Goal: Task Accomplishment & Management: Manage account settings

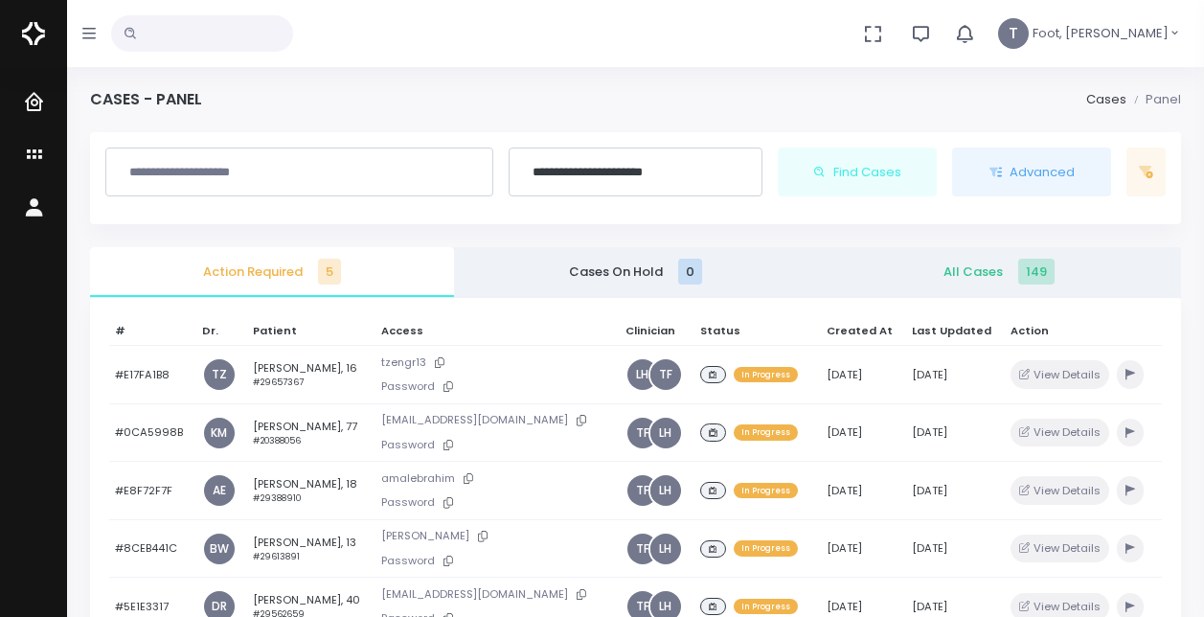
scroll to position [96, 0]
click at [975, 34] on icon "button" at bounding box center [964, 33] width 21 height 21
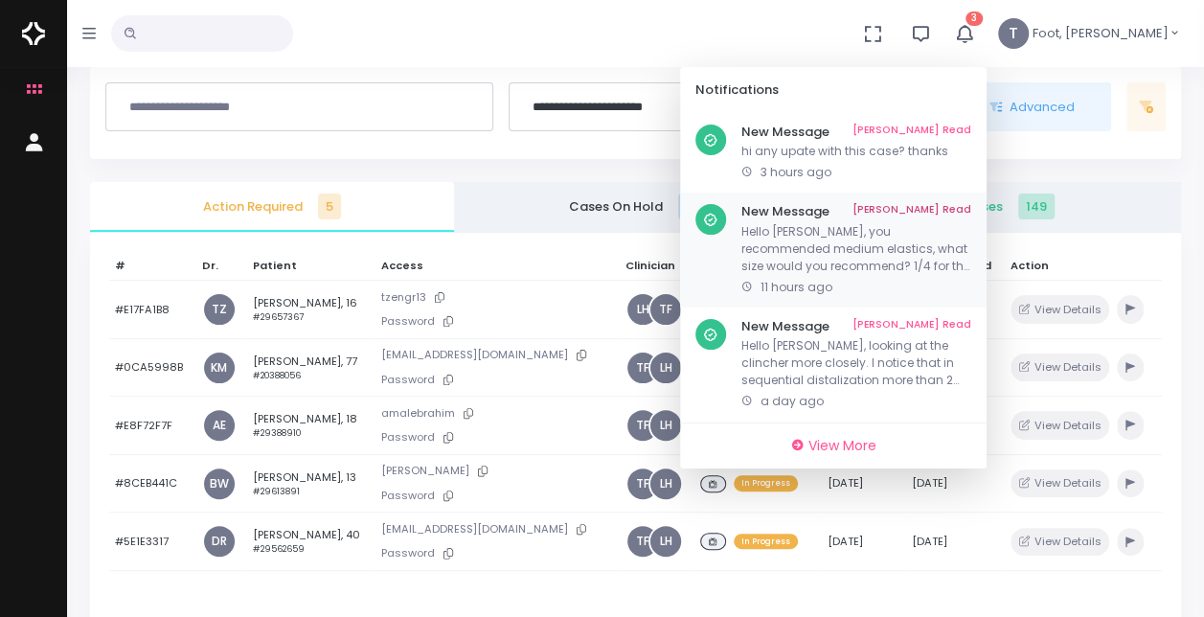
scroll to position [96, 0]
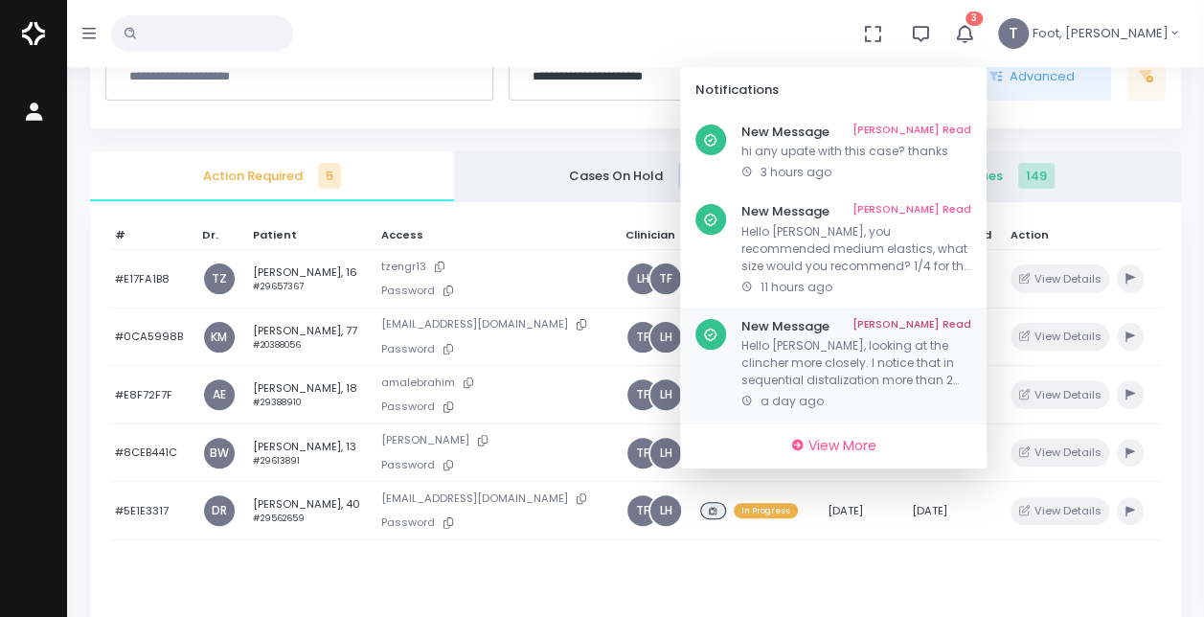
click at [915, 380] on p "Hello [PERSON_NAME], looking at the clincher more closely. I notice that in seq…" at bounding box center [856, 363] width 230 height 52
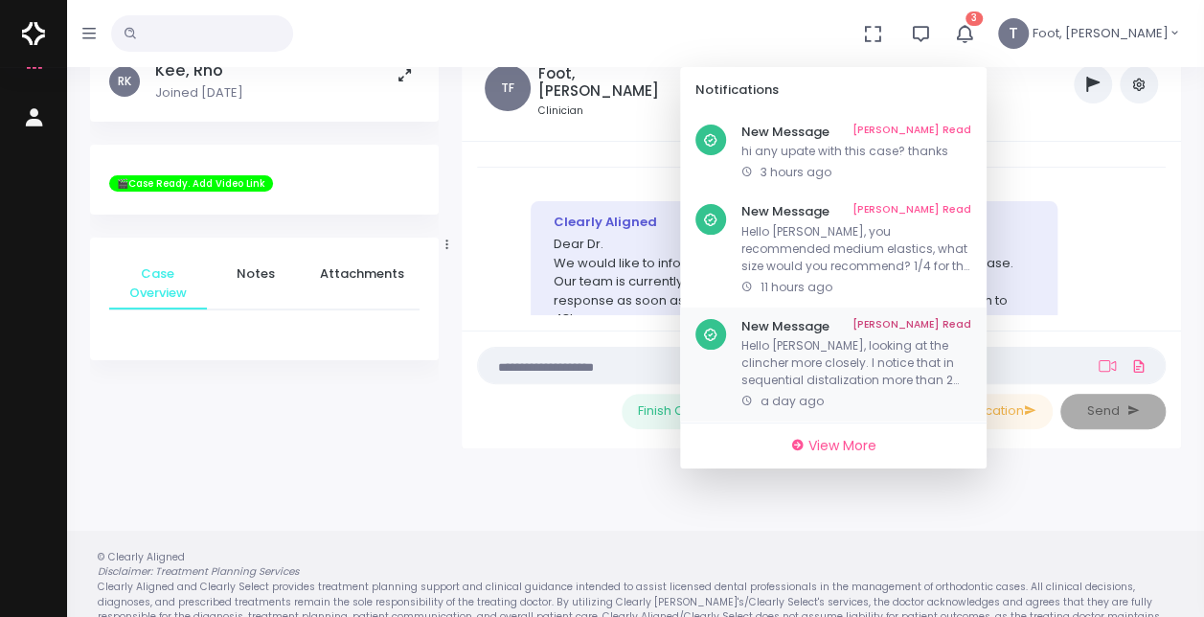
scroll to position [96, 0]
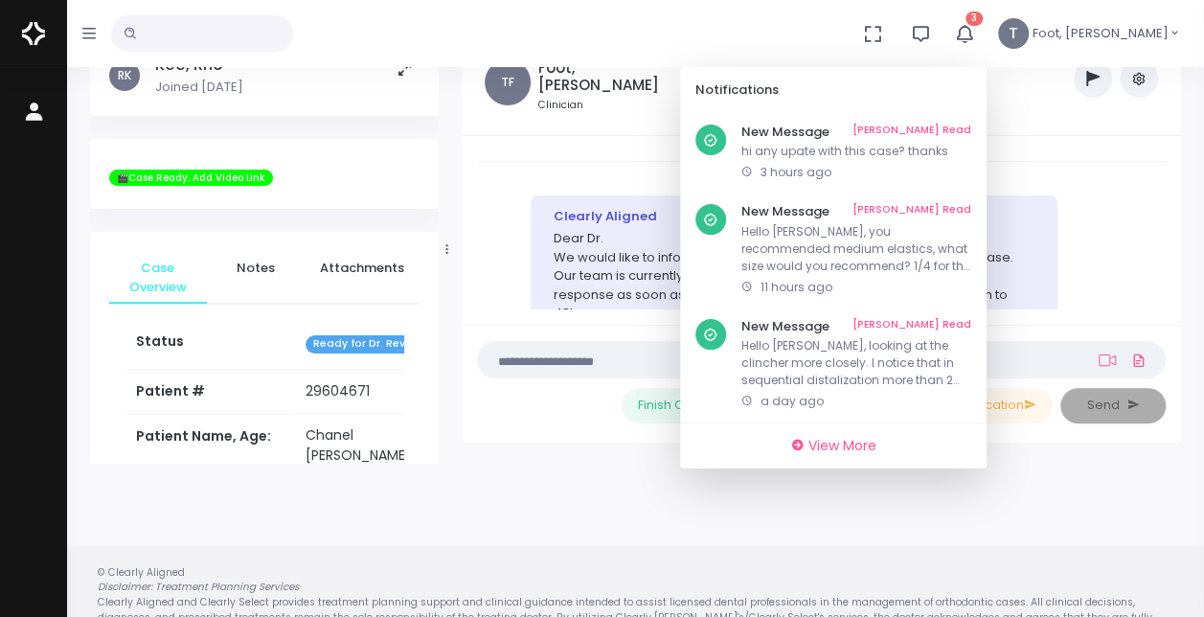
click at [975, 24] on icon "button" at bounding box center [964, 33] width 21 height 21
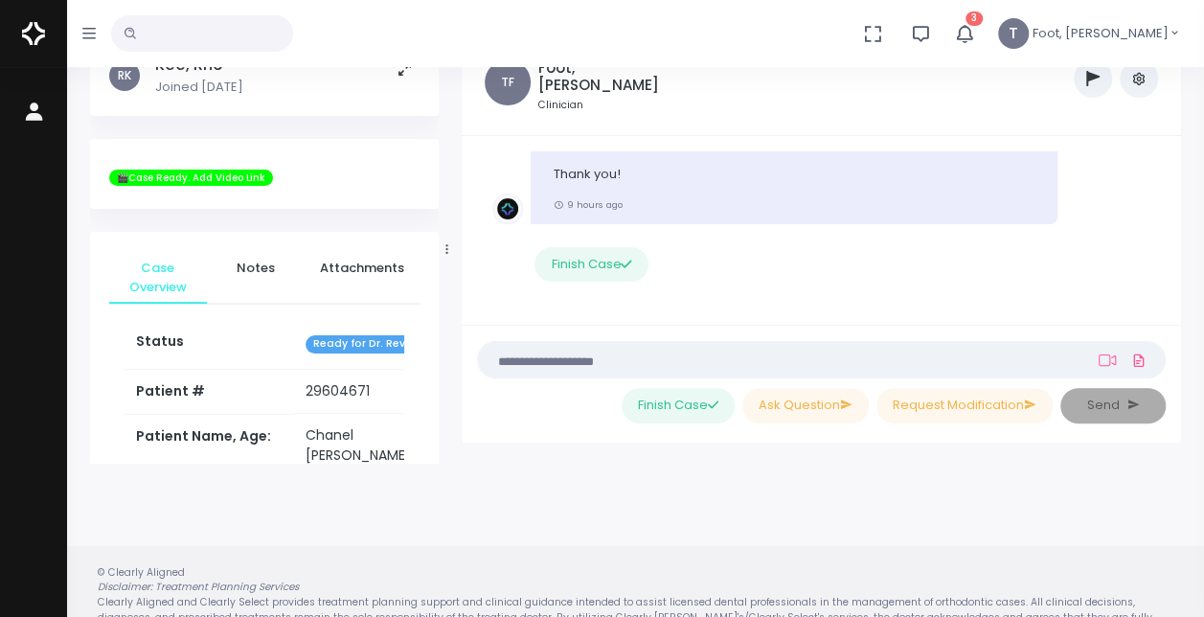
scroll to position [3344, 0]
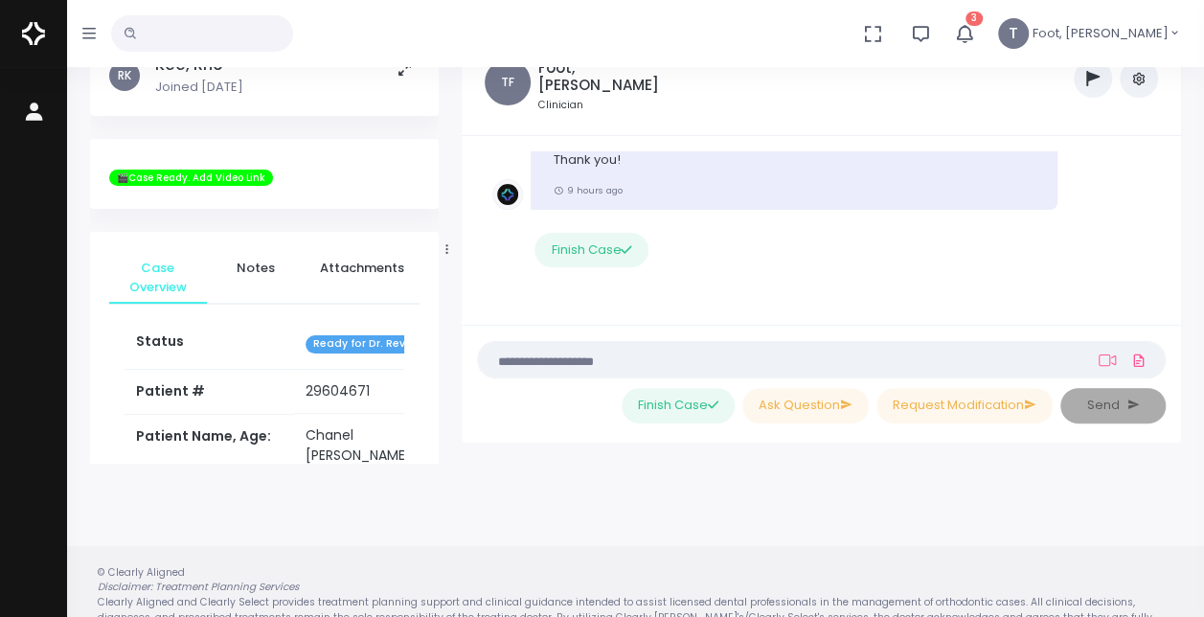
click at [975, 34] on icon "button" at bounding box center [964, 33] width 21 height 21
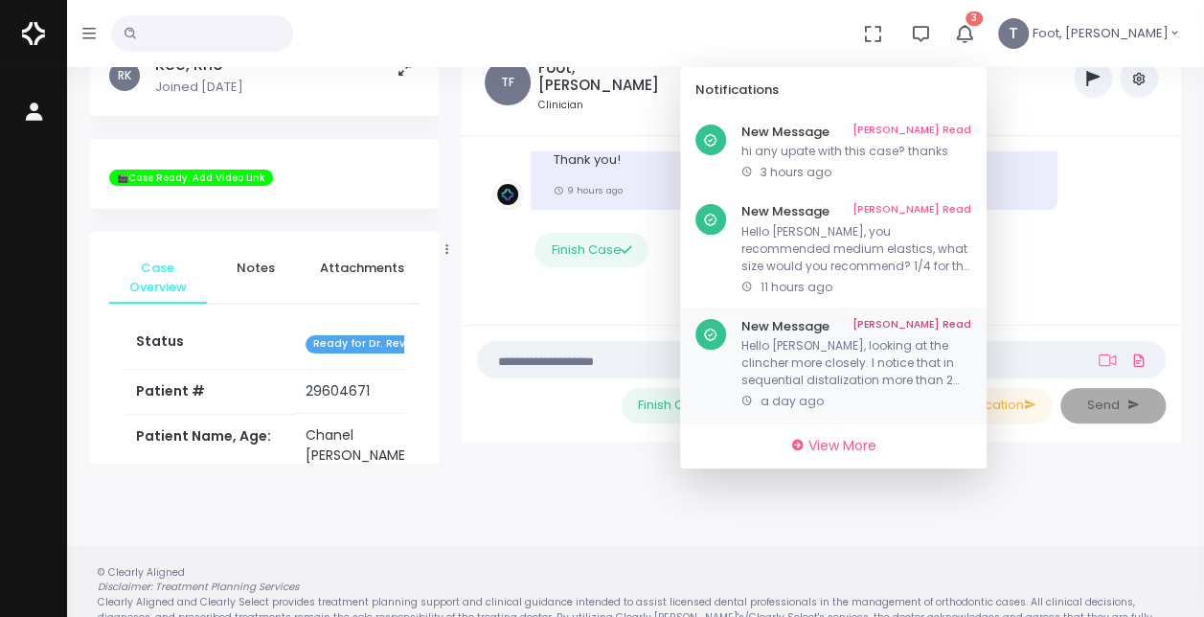
click at [971, 322] on link "[PERSON_NAME] Read" at bounding box center [911, 326] width 119 height 15
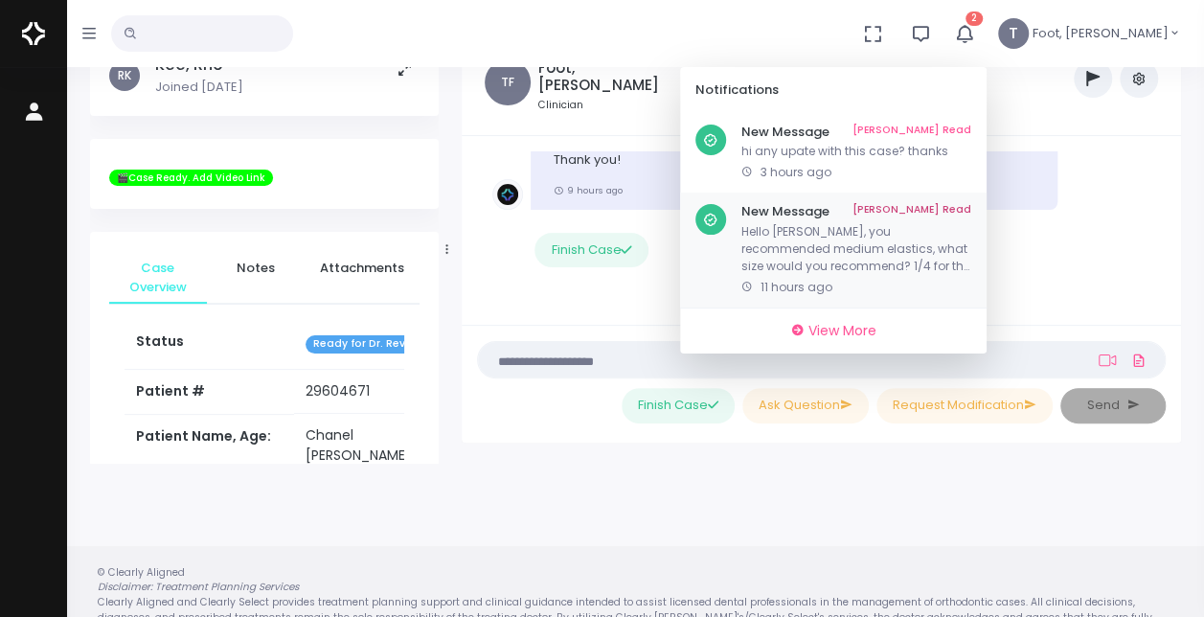
click at [971, 206] on link "[PERSON_NAME] Read" at bounding box center [911, 211] width 119 height 15
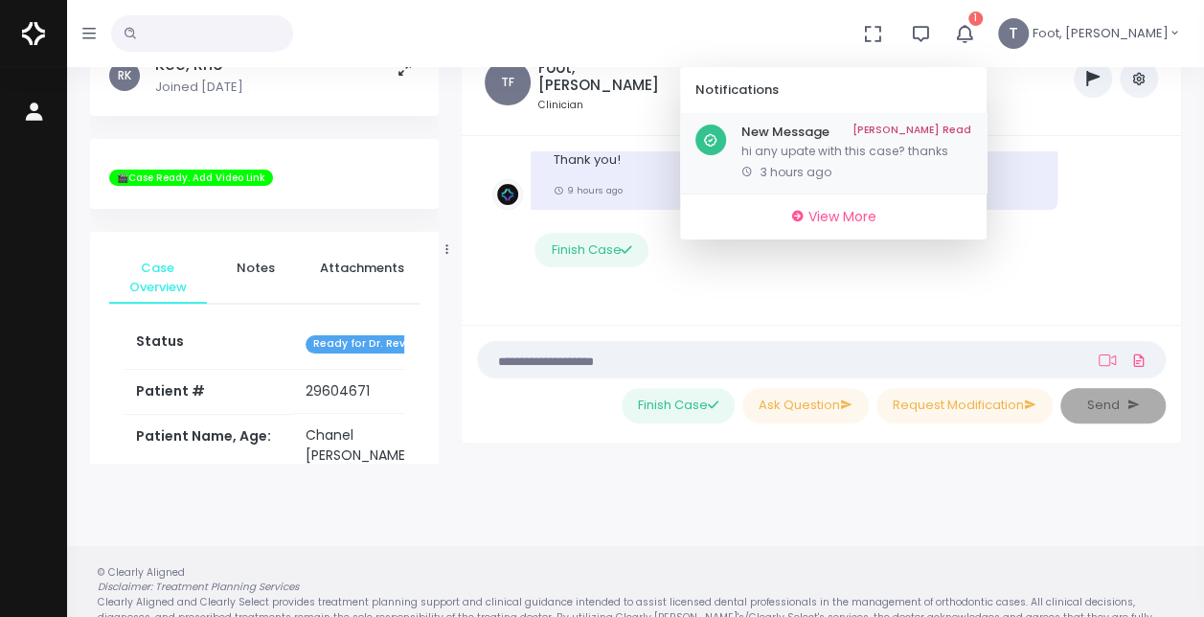
click at [899, 152] on p "hi any upate with this case? thanks" at bounding box center [856, 151] width 230 height 17
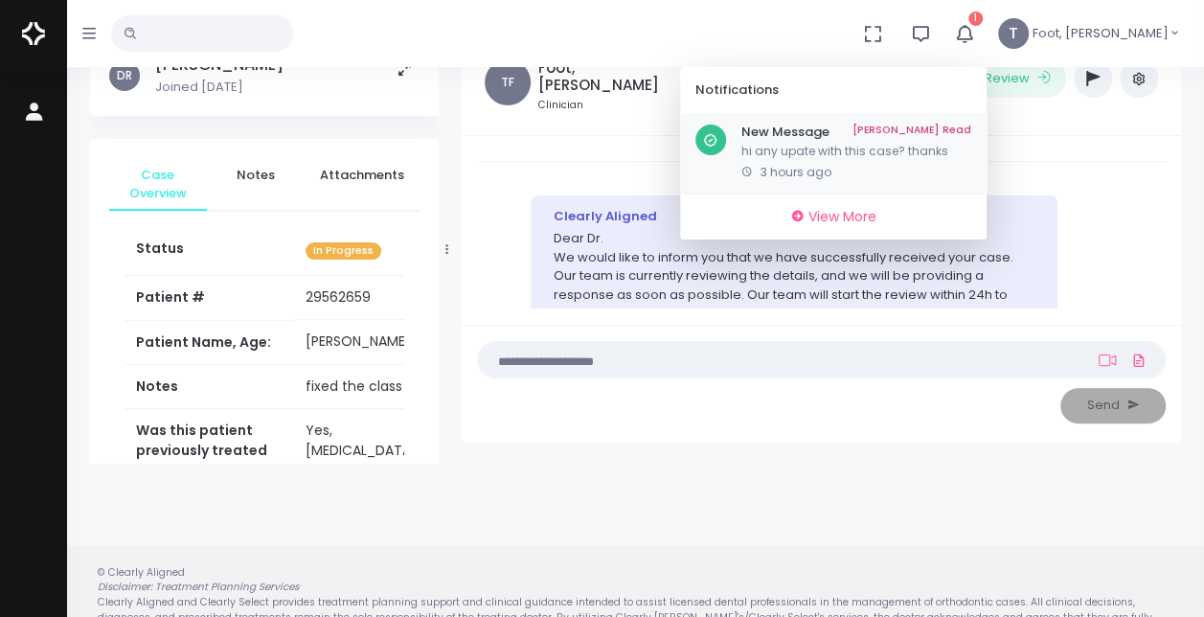
scroll to position [287, 0]
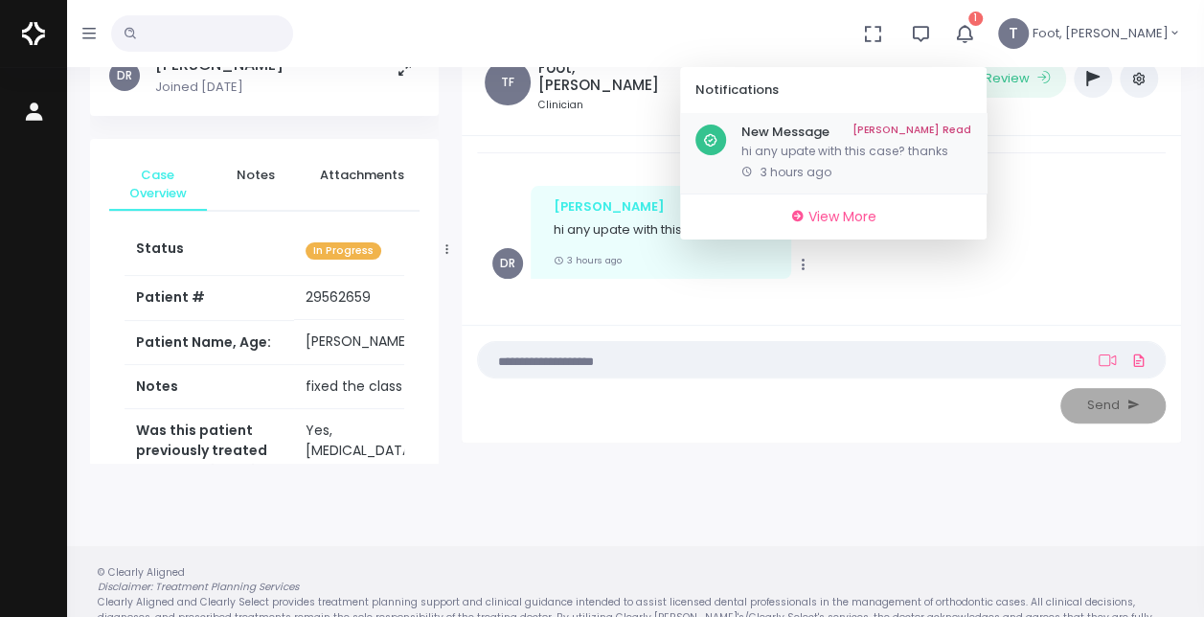
click at [971, 130] on link "[PERSON_NAME] Read" at bounding box center [911, 131] width 119 height 15
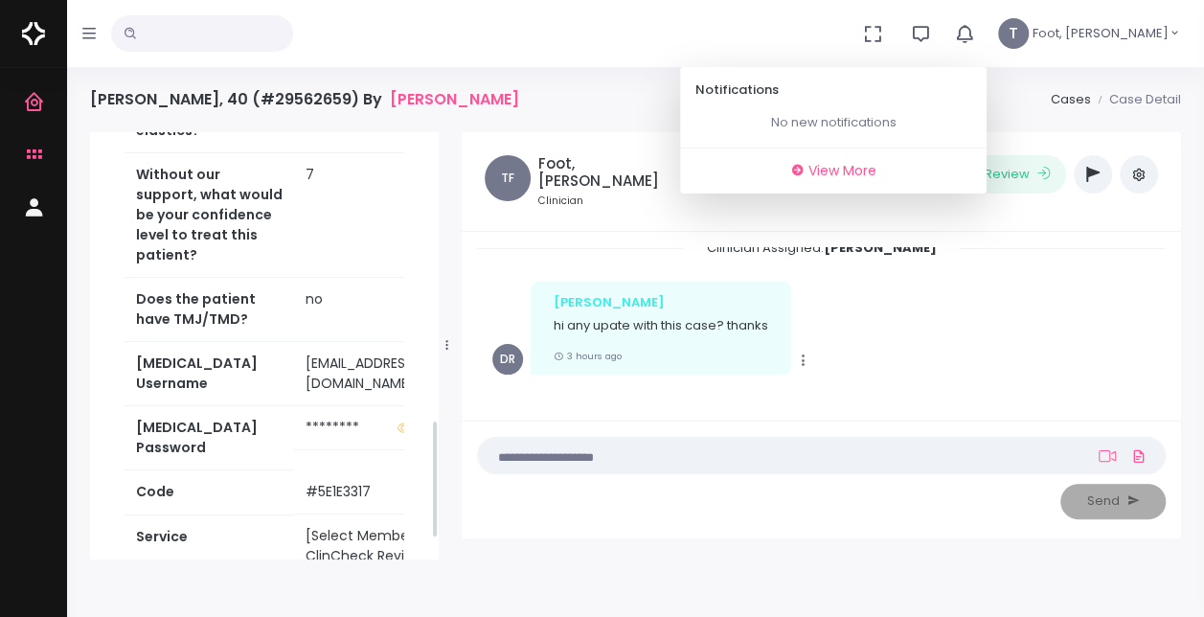
scroll to position [1099, 0]
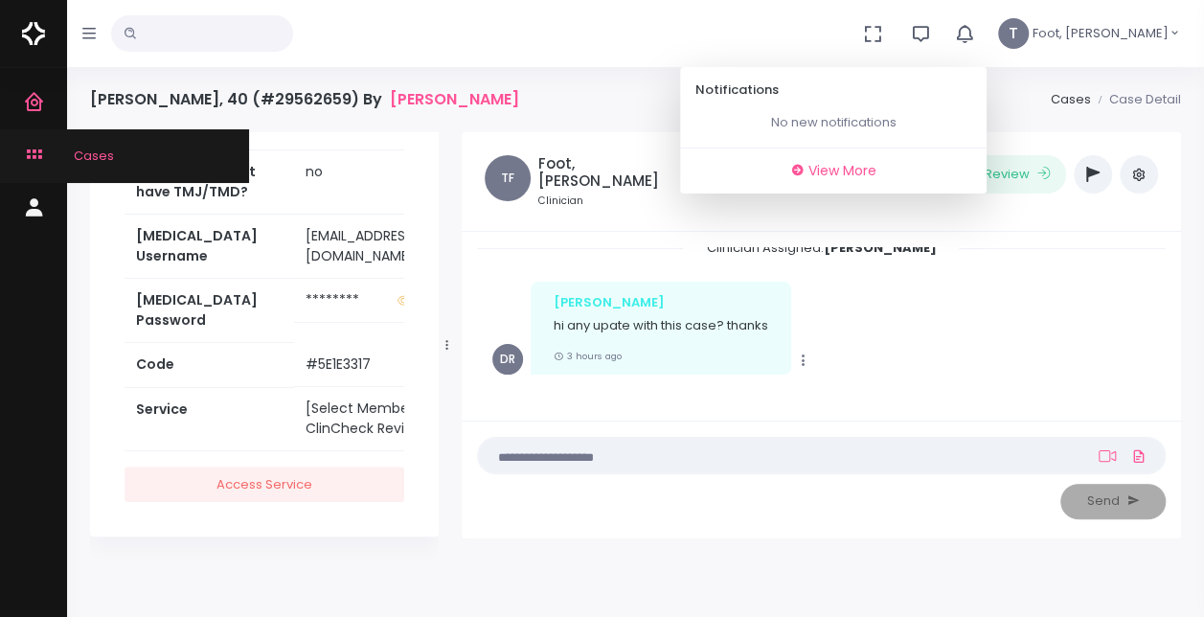
click at [92, 152] on span "Cases" at bounding box center [82, 156] width 64 height 18
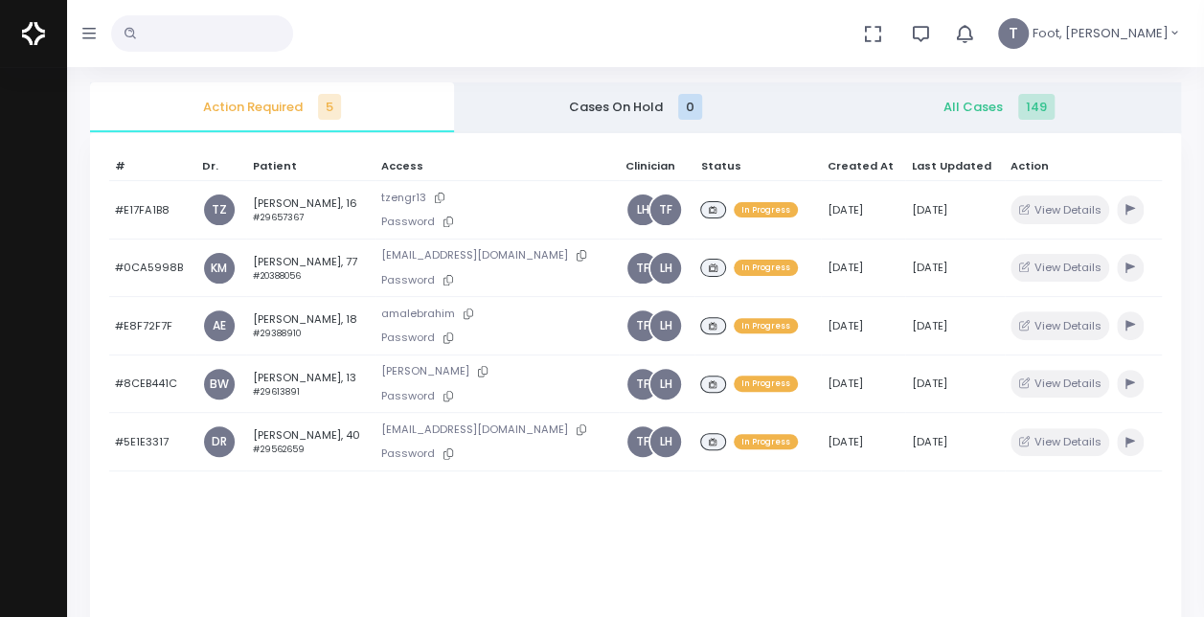
scroll to position [287, 0]
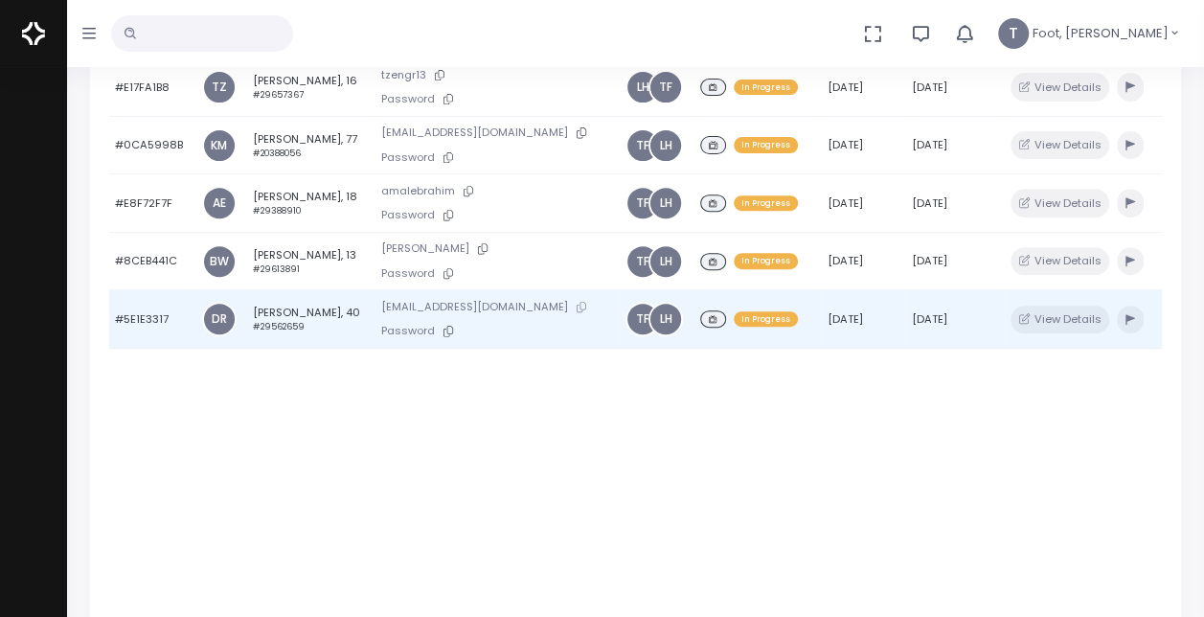
click at [576, 302] on icon at bounding box center [581, 307] width 10 height 11
click at [280, 321] on small "#29562659" at bounding box center [279, 326] width 52 height 11
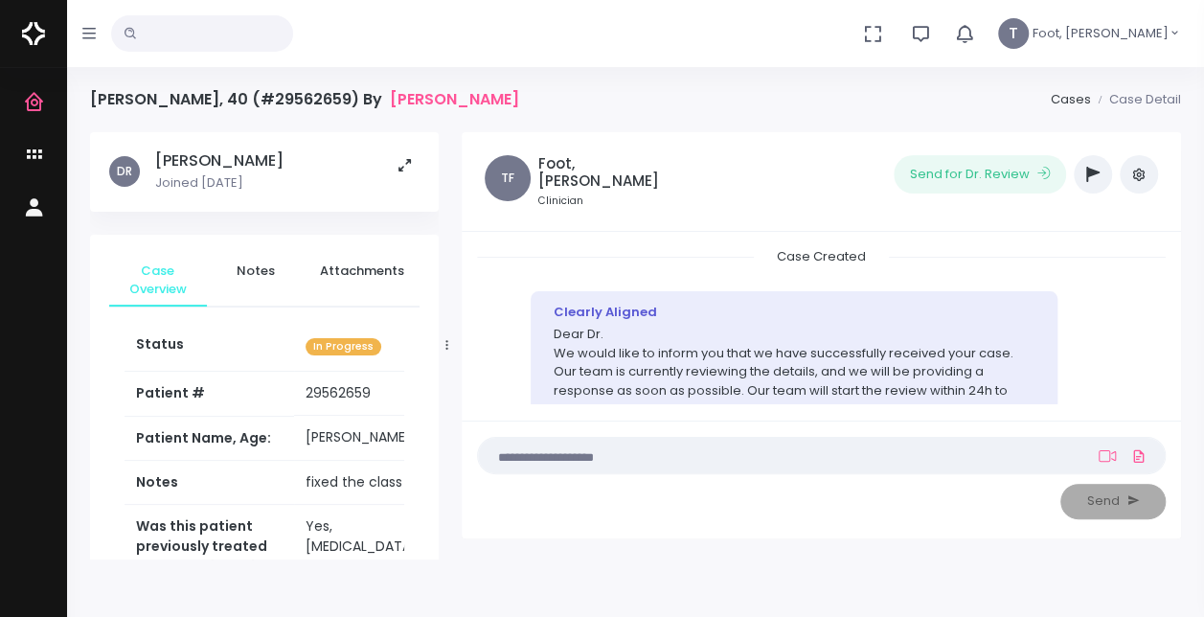
click at [1094, 165] on button "button" at bounding box center [1092, 174] width 38 height 38
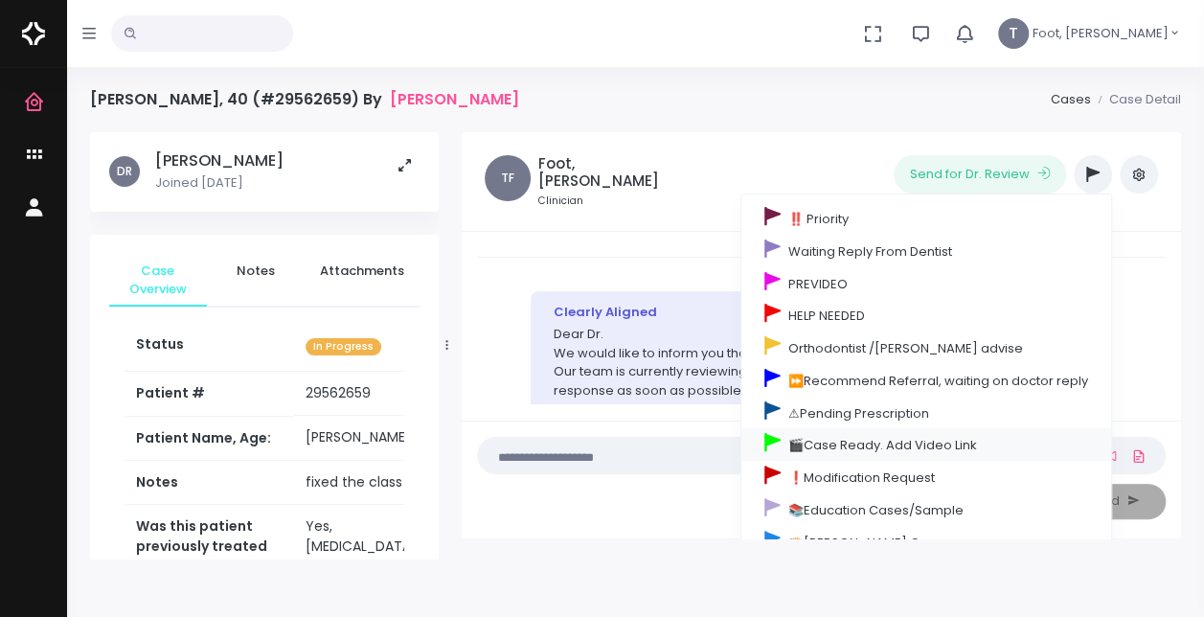
click at [832, 437] on link "🎬Case Ready. Add Video Link" at bounding box center [926, 444] width 370 height 33
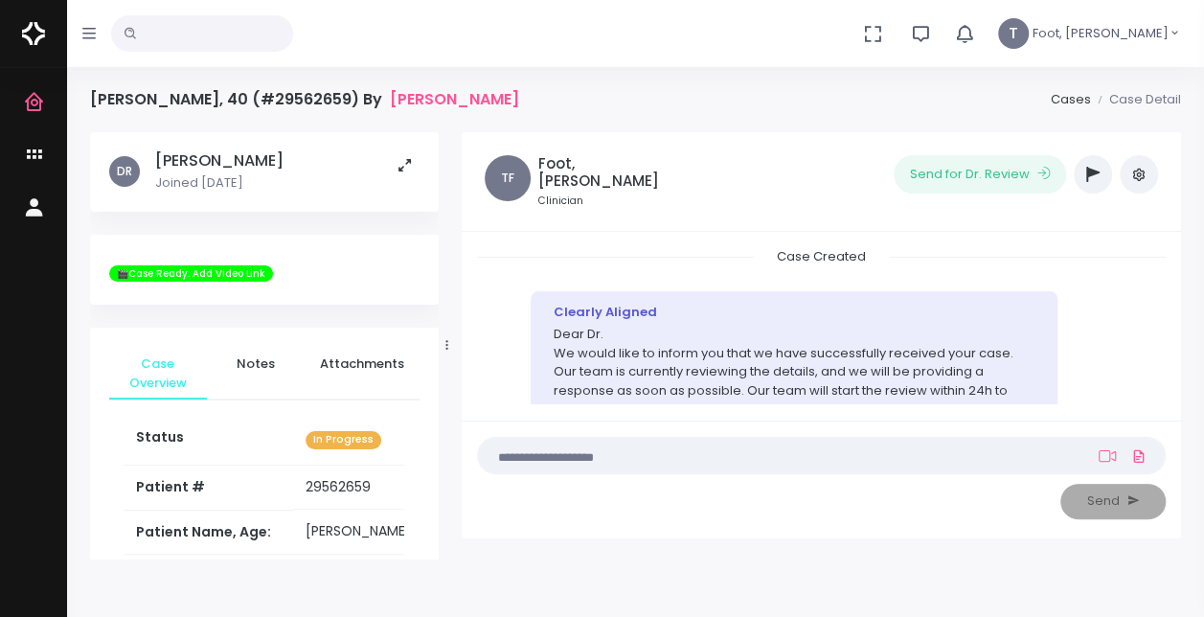
click at [653, 454] on textarea at bounding box center [783, 455] width 589 height 21
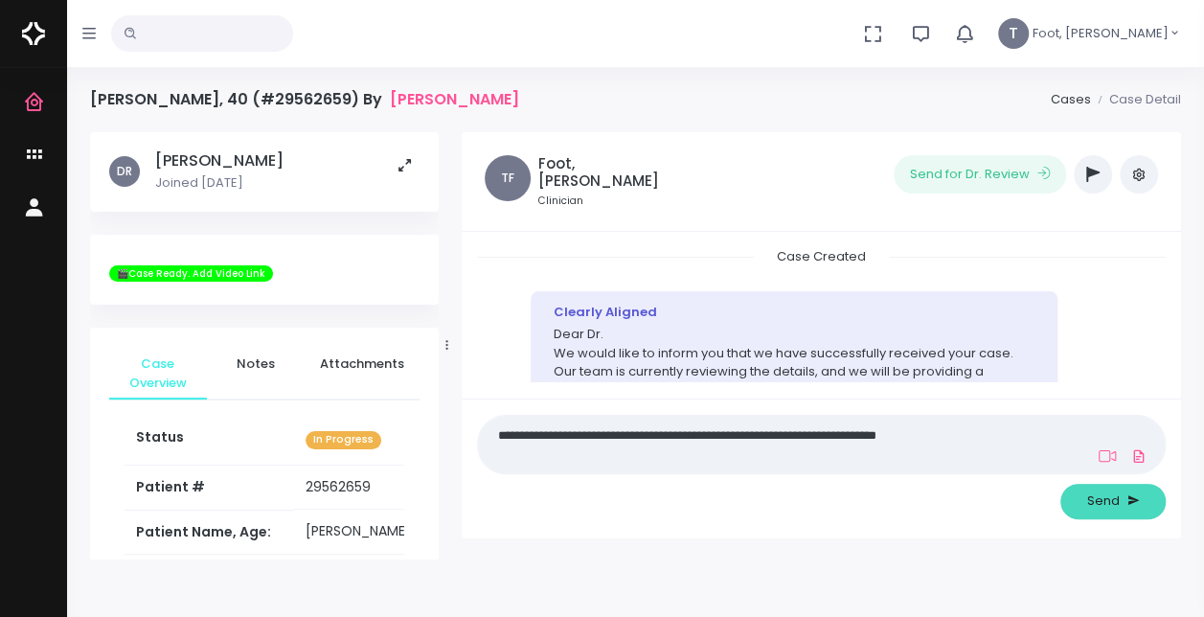
type textarea "**********"
click at [1113, 500] on span "Send" at bounding box center [1103, 500] width 33 height 19
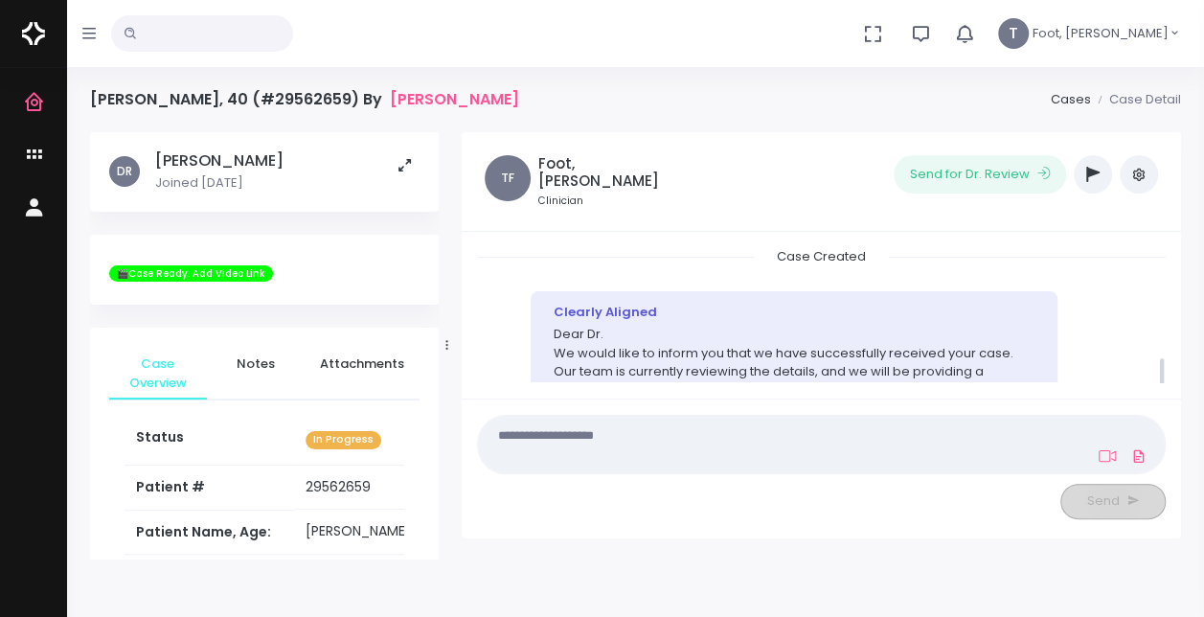
scroll to position [456, 0]
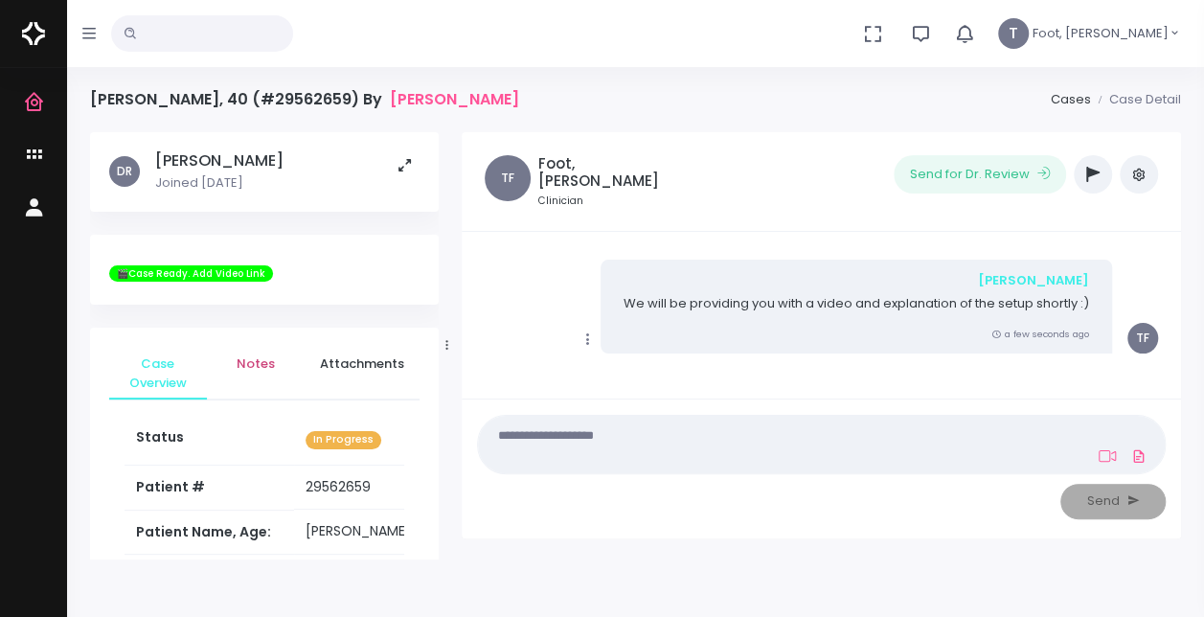
click at [245, 361] on span "Notes" at bounding box center [255, 363] width 67 height 19
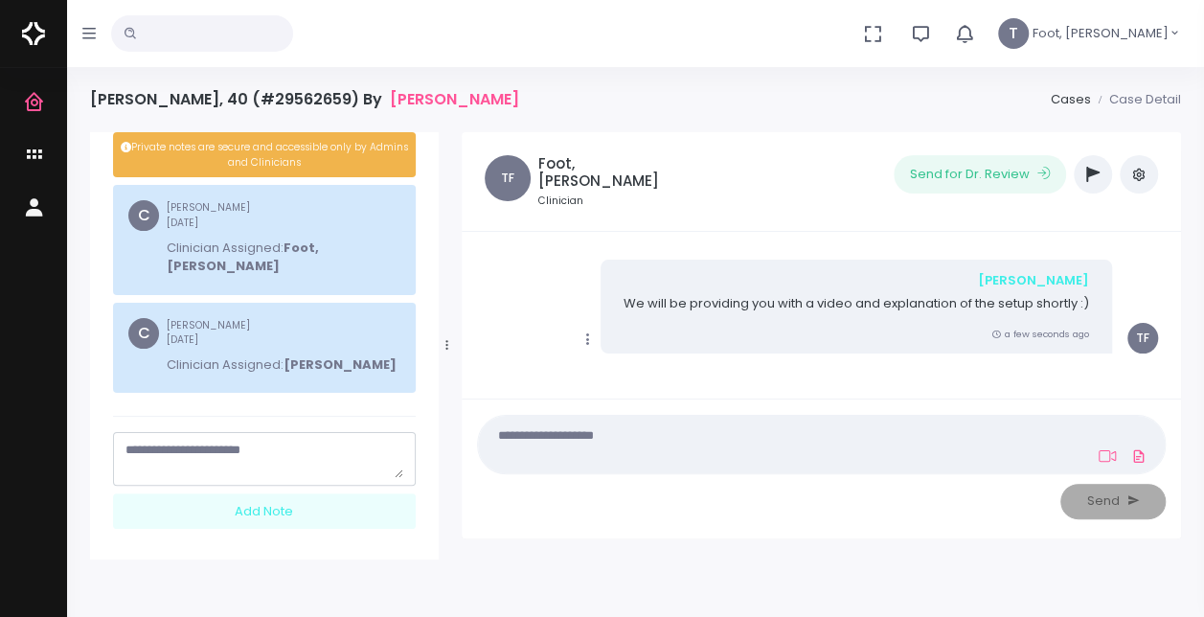
scroll to position [313, 0]
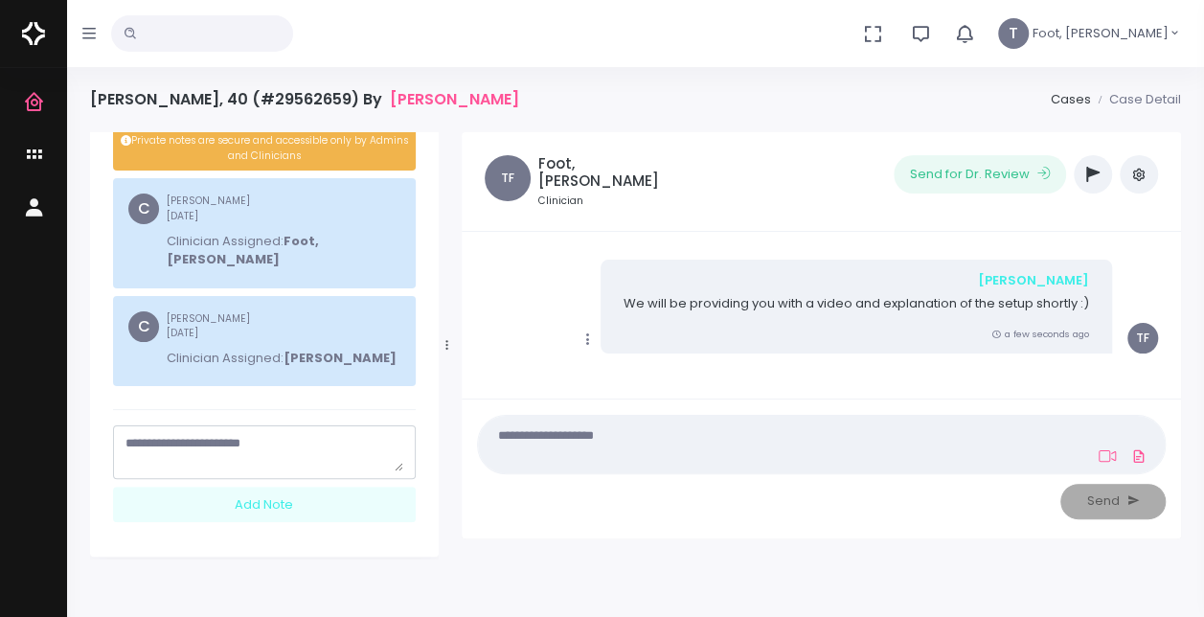
click at [274, 439] on textarea "scrollable content" at bounding box center [264, 452] width 278 height 37
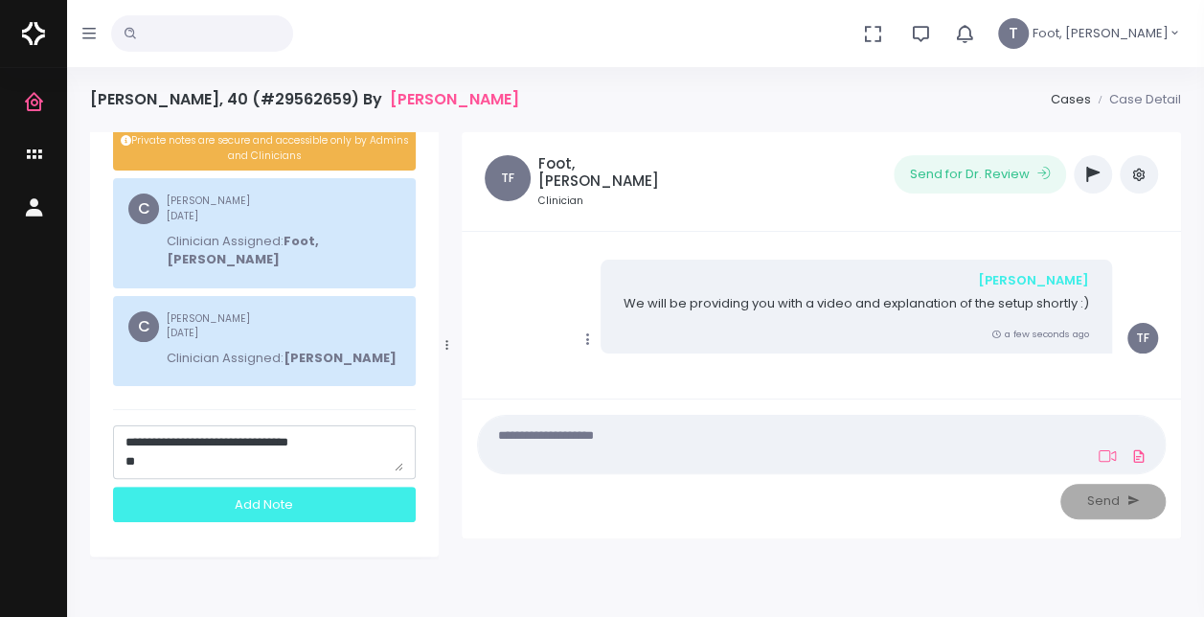
type textarea "**********"
click at [270, 493] on div "Add Note" at bounding box center [264, 503] width 303 height 35
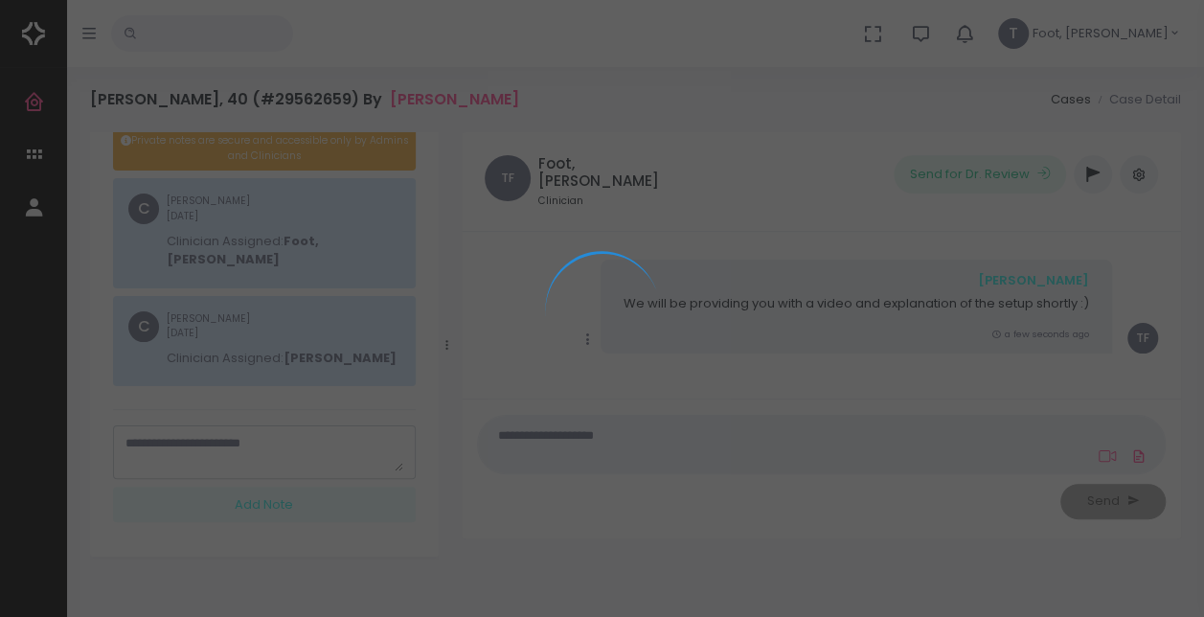
scroll to position [0, 0]
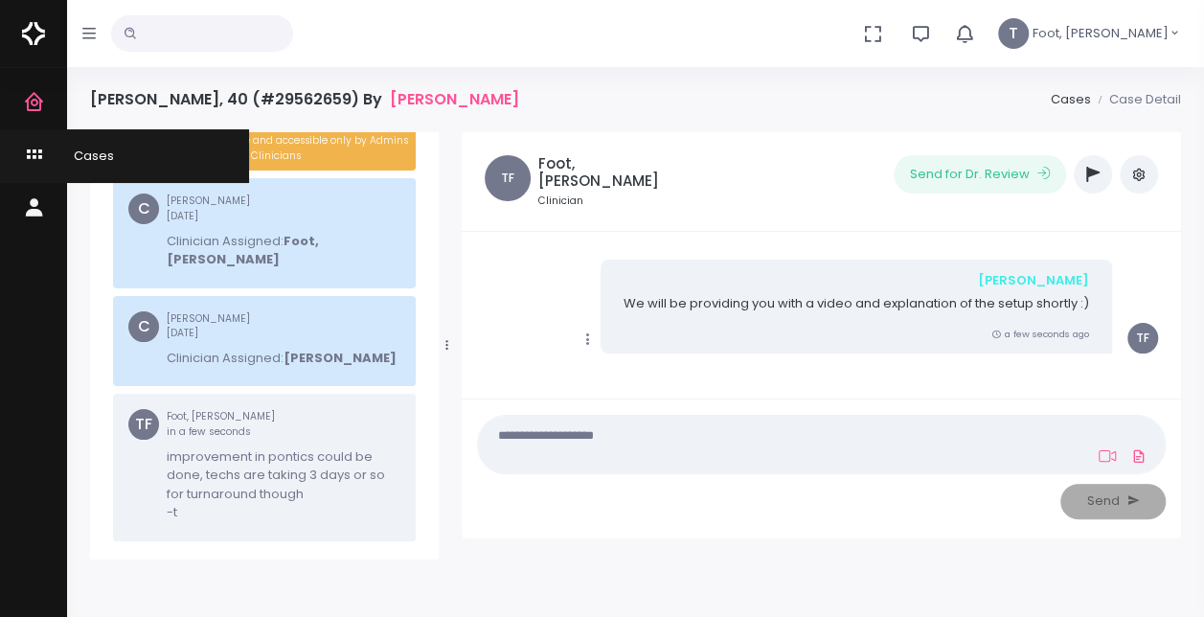
click at [27, 147] on icon "scrollable content" at bounding box center [36, 156] width 27 height 24
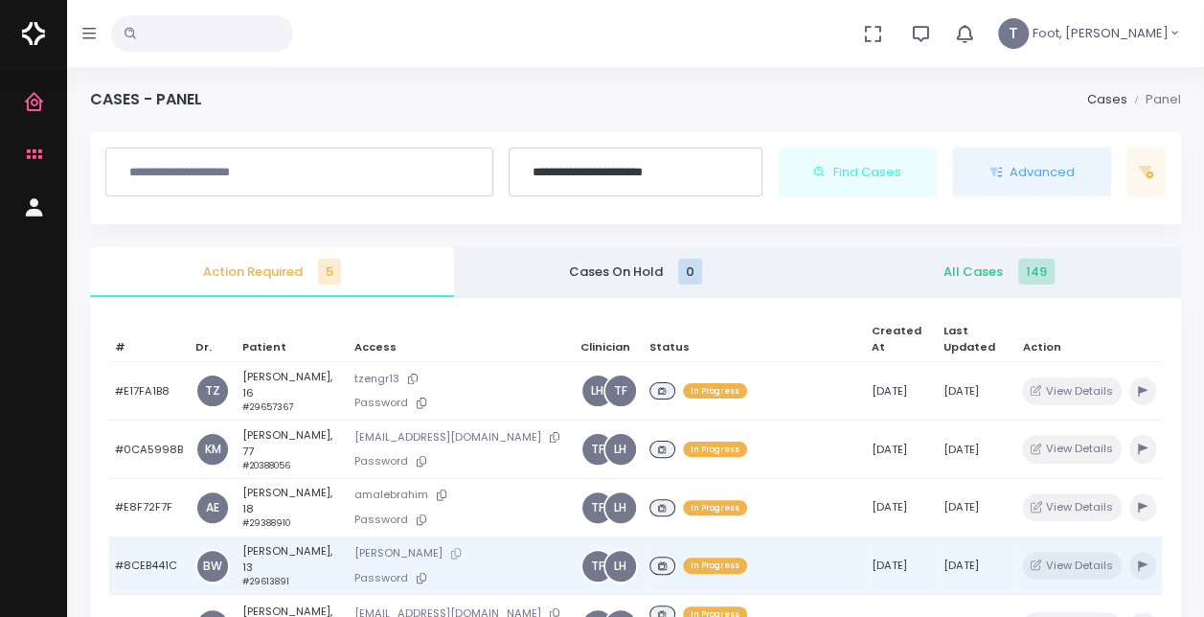
click at [451, 548] on icon at bounding box center [456, 553] width 10 height 11
click at [268, 536] on td "[PERSON_NAME], 13 #29613891" at bounding box center [293, 565] width 112 height 58
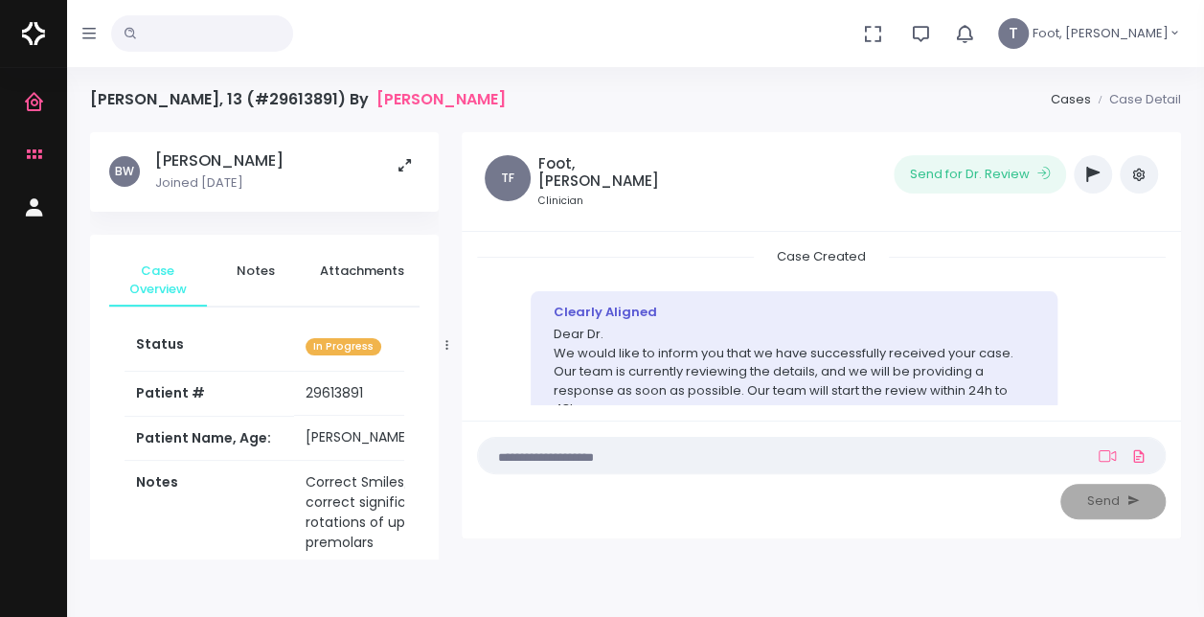
click at [1084, 178] on button "button" at bounding box center [1092, 174] width 38 height 38
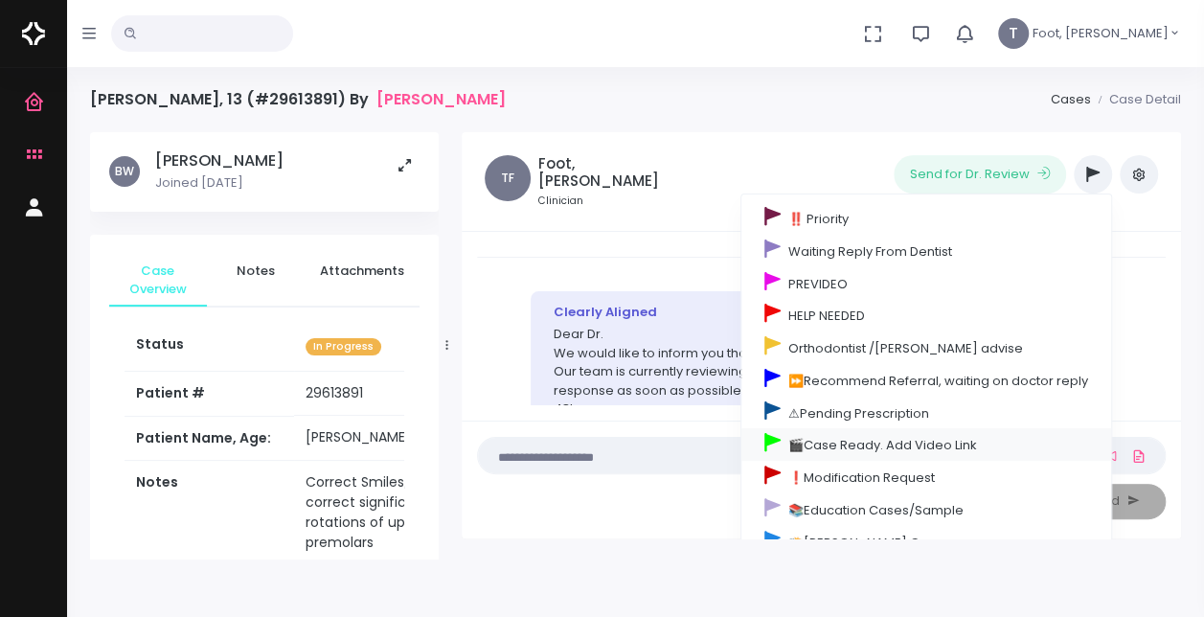
click at [829, 438] on link "🎬Case Ready. Add Video Link" at bounding box center [926, 444] width 370 height 33
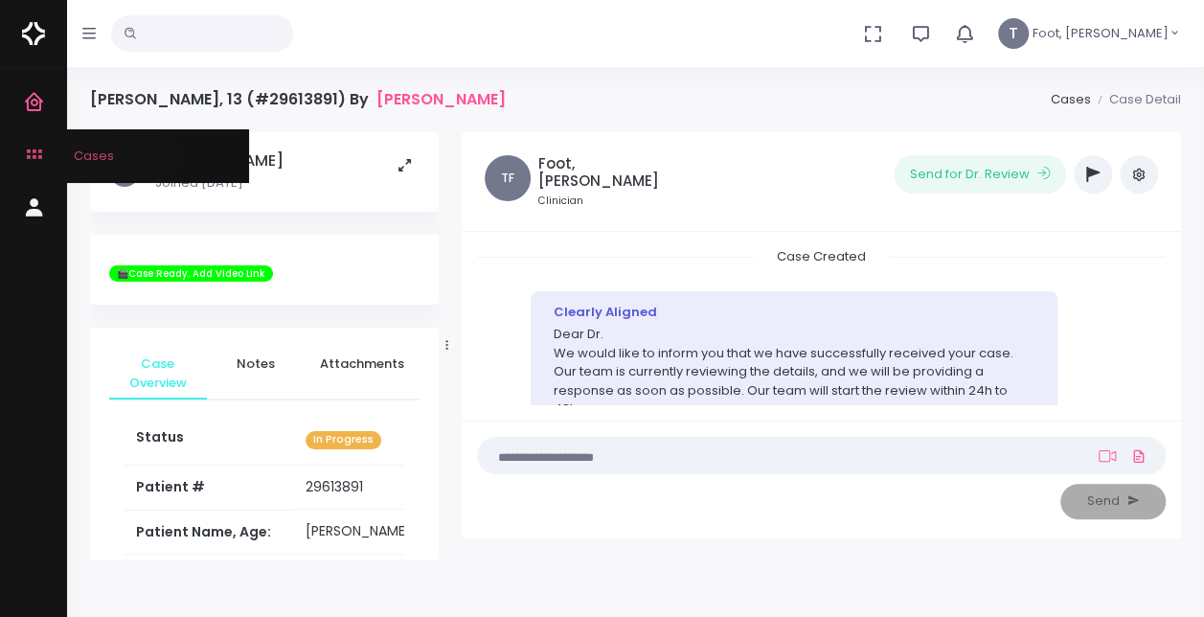
click at [39, 159] on icon "scrollable content" at bounding box center [36, 156] width 27 height 24
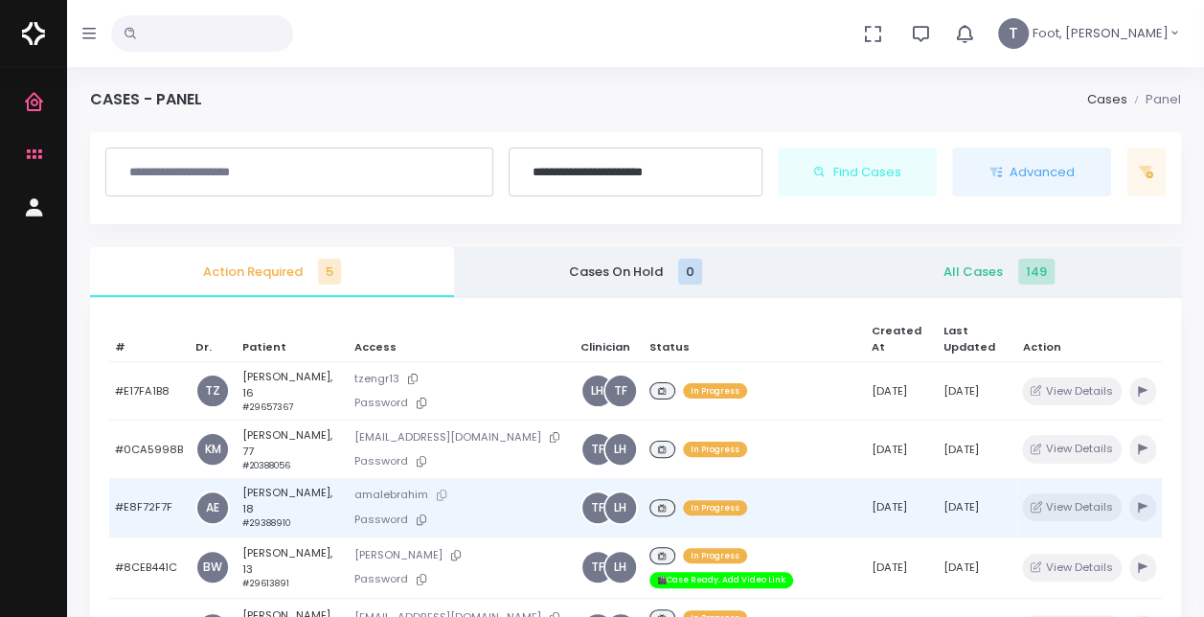
click at [437, 489] on icon at bounding box center [442, 494] width 10 height 11
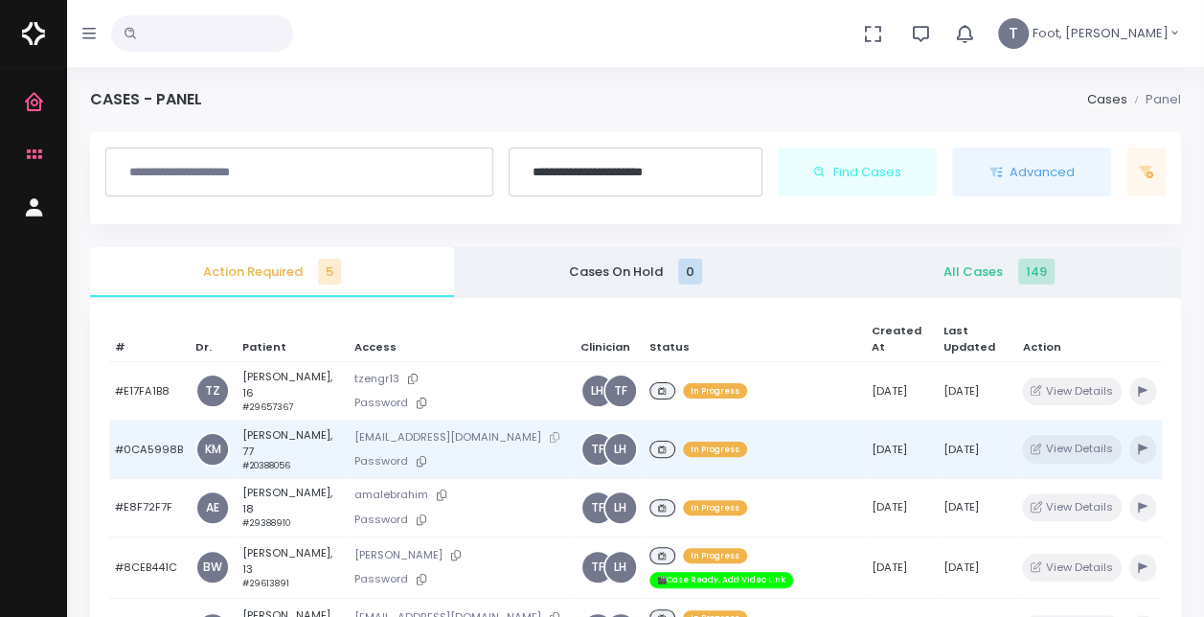
click at [541, 427] on button at bounding box center [554, 437] width 27 height 20
click at [283, 429] on td "[PERSON_NAME], 77 #20388056" at bounding box center [293, 449] width 112 height 58
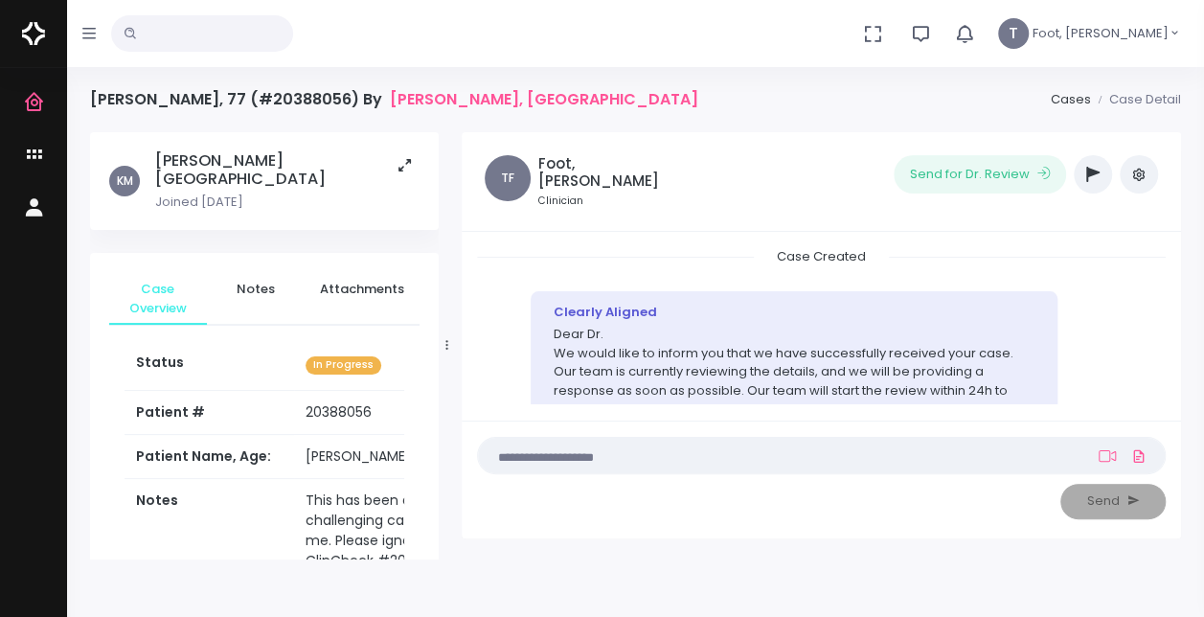
scroll to position [140, 0]
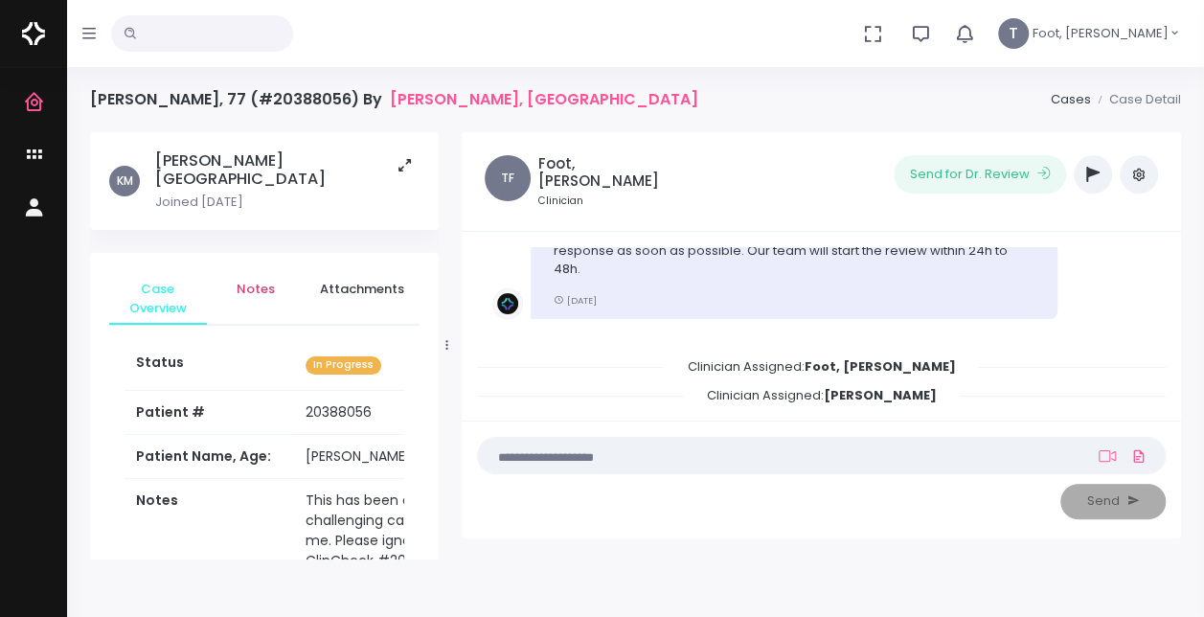
click at [268, 280] on span "Notes" at bounding box center [255, 289] width 67 height 19
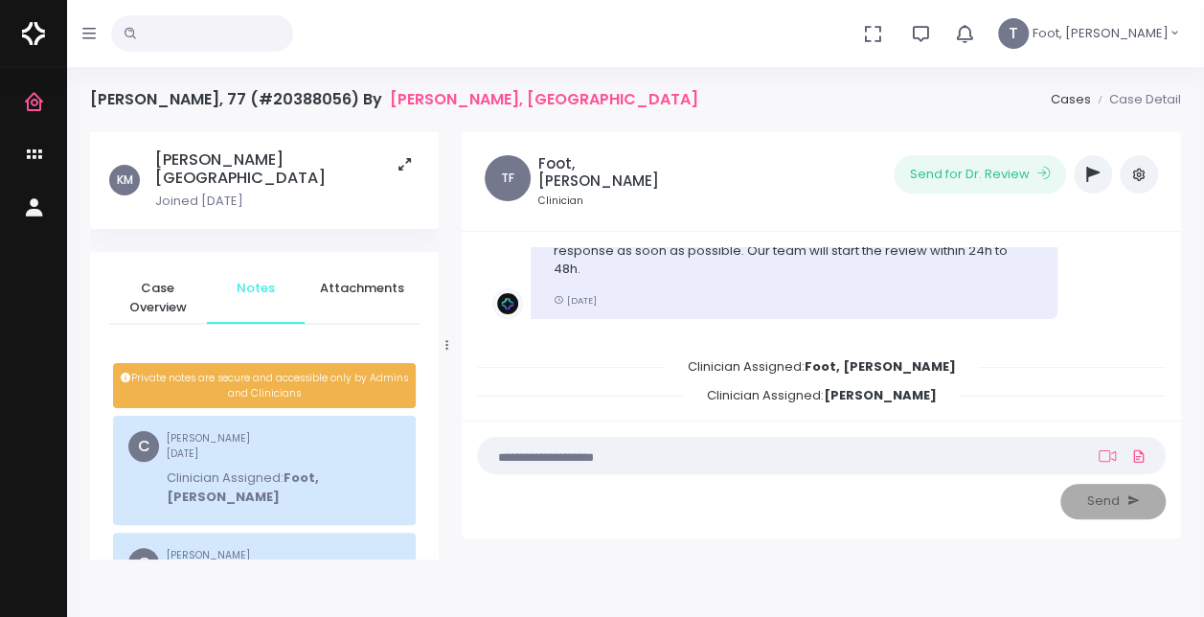
scroll to position [0, 0]
click at [159, 282] on span "Case Overview" at bounding box center [157, 298] width 67 height 37
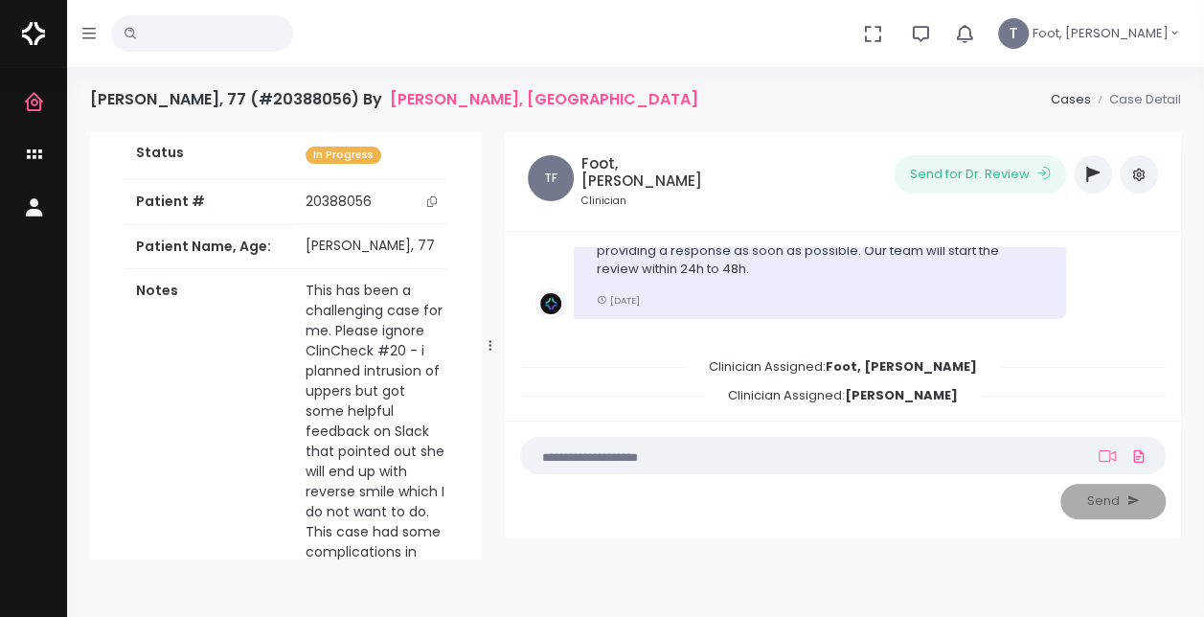
scroll to position [172, 0]
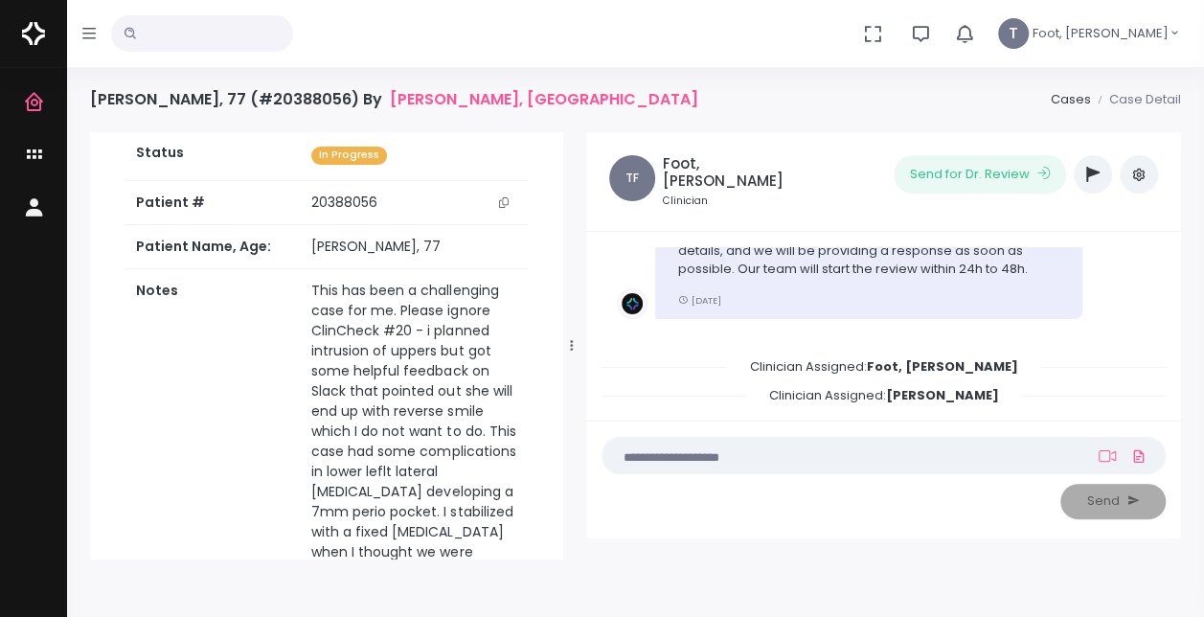
drag, startPoint x: 450, startPoint y: 342, endPoint x: 575, endPoint y: 345, distance: 124.5
click at [575, 345] on div at bounding box center [572, 345] width 10 height 418
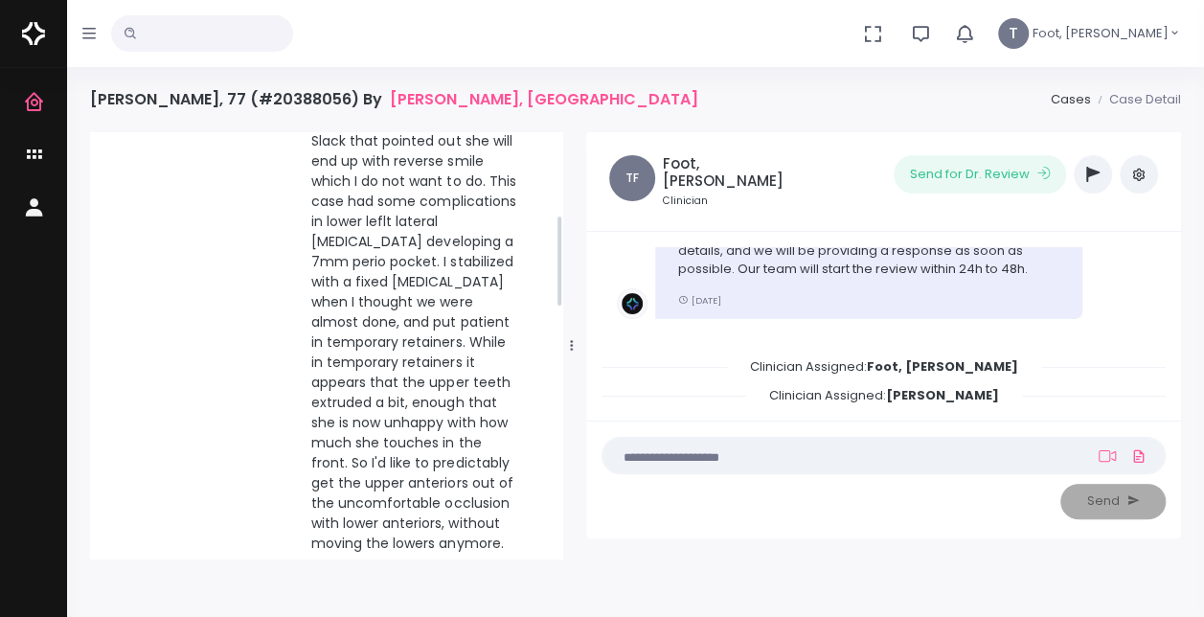
scroll to position [460, 0]
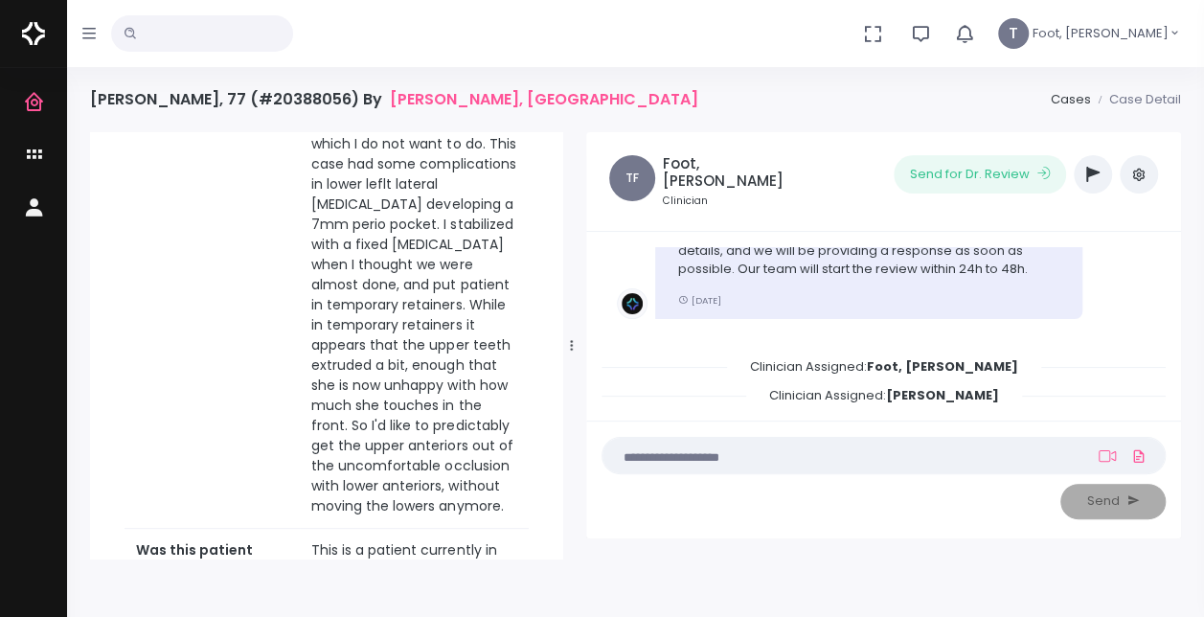
click at [1088, 170] on icon "button" at bounding box center [1092, 174] width 13 height 15
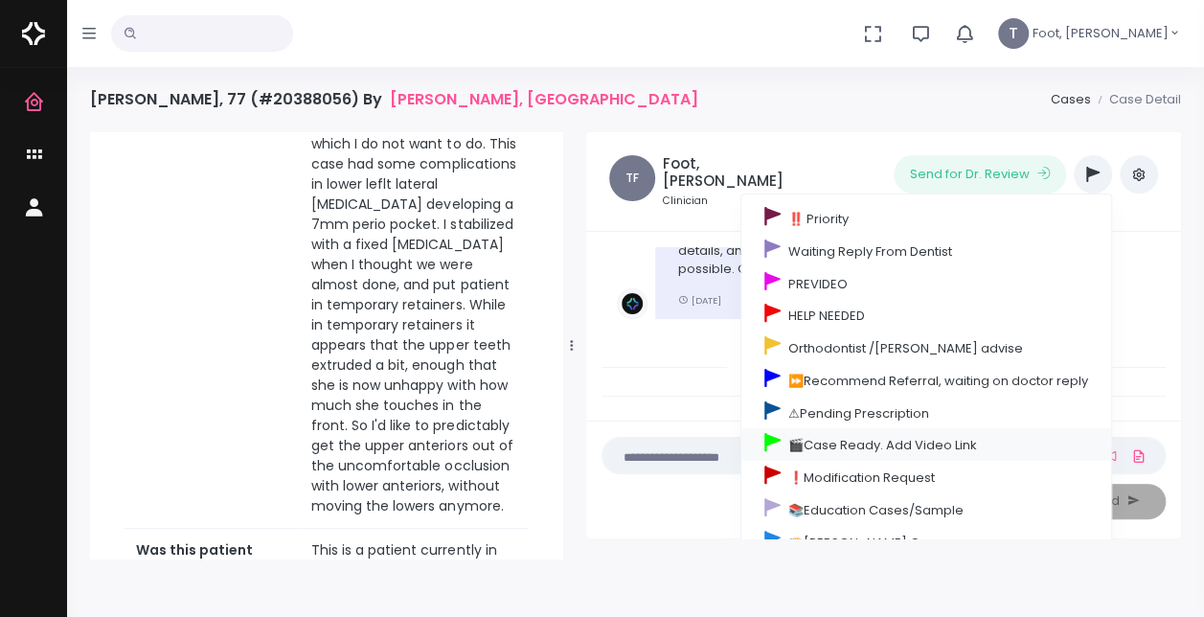
click at [847, 440] on link "🎬Case Ready. Add Video Link" at bounding box center [926, 444] width 370 height 33
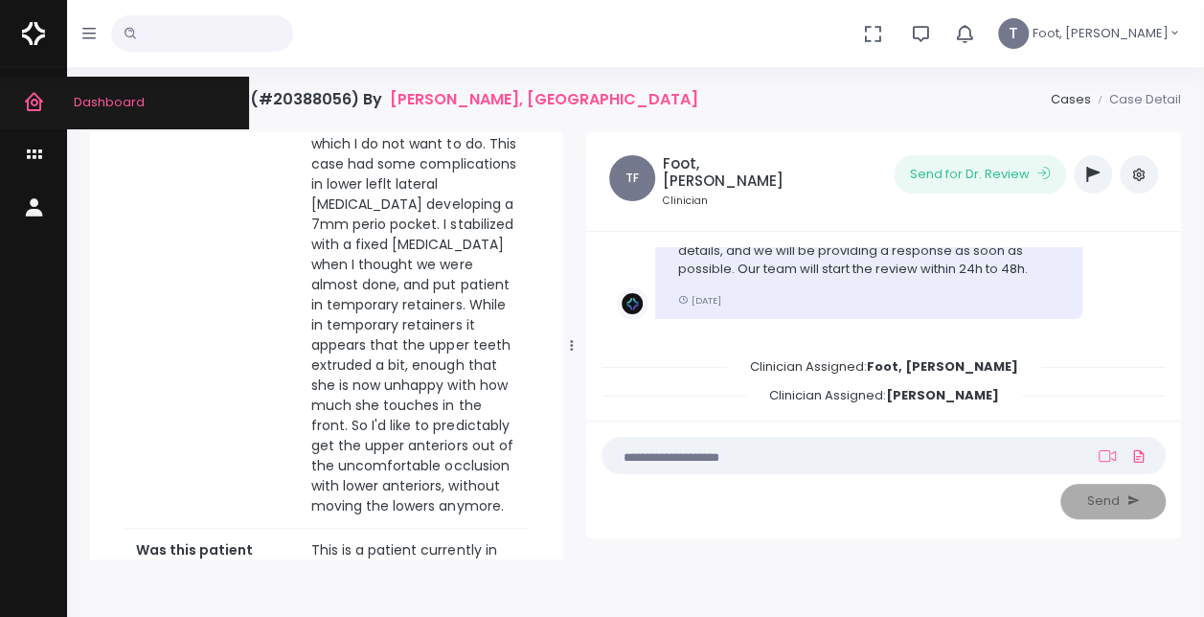
scroll to position [553, 0]
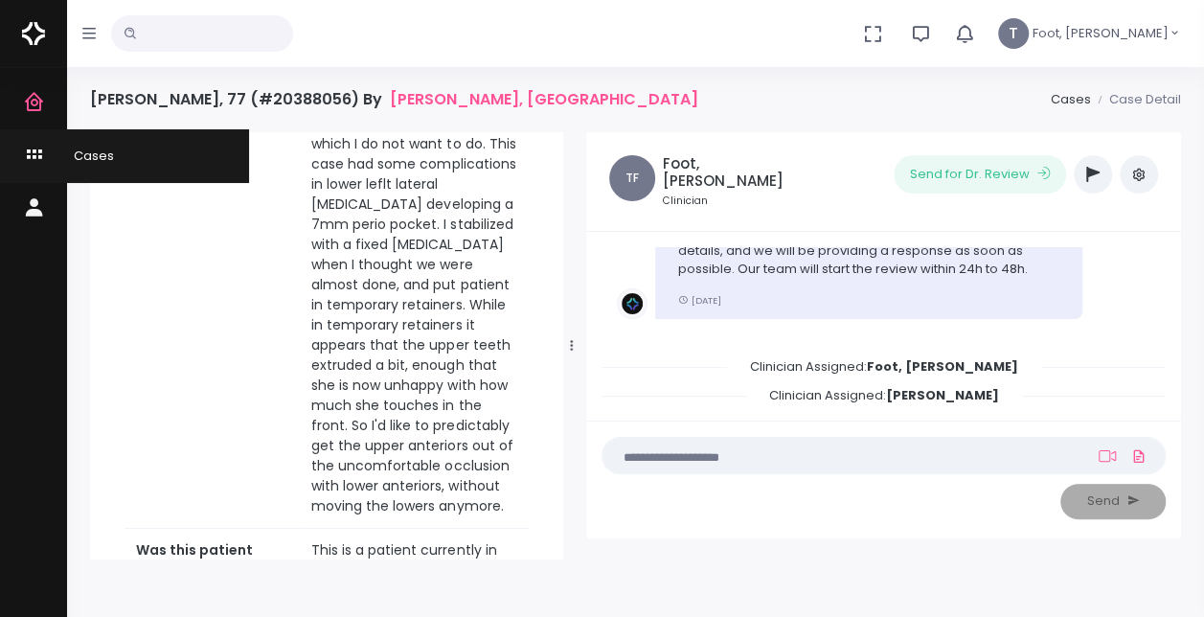
click at [31, 148] on icon "scrollable content" at bounding box center [36, 156] width 27 height 24
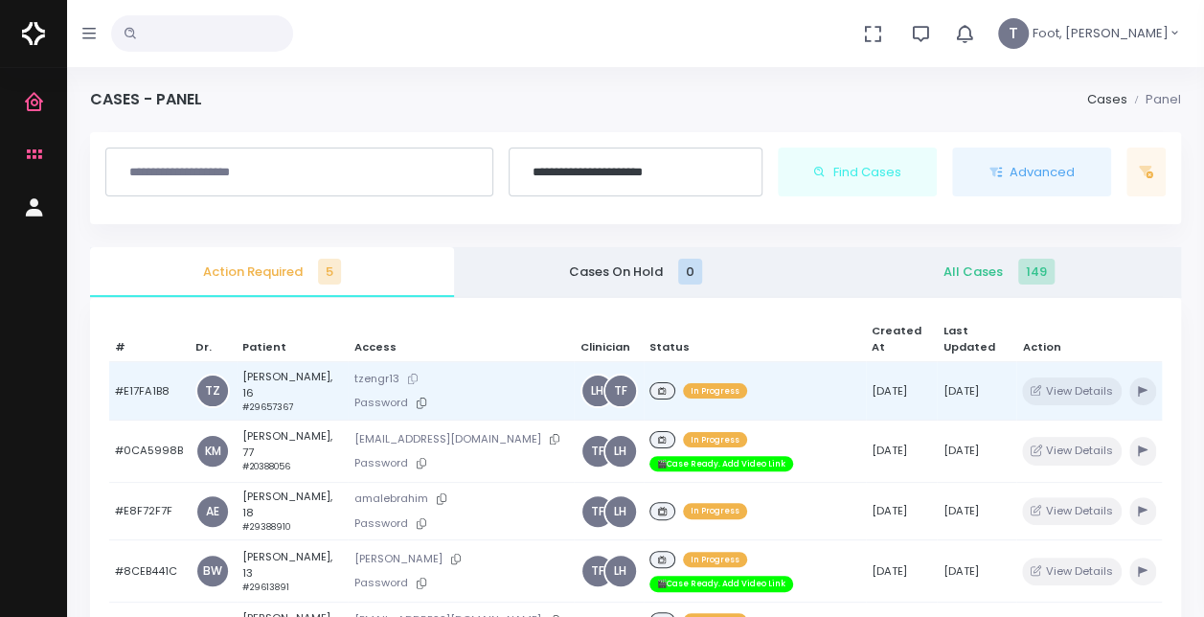
click at [408, 373] on icon at bounding box center [413, 378] width 10 height 11
